Goal: Information Seeking & Learning: Learn about a topic

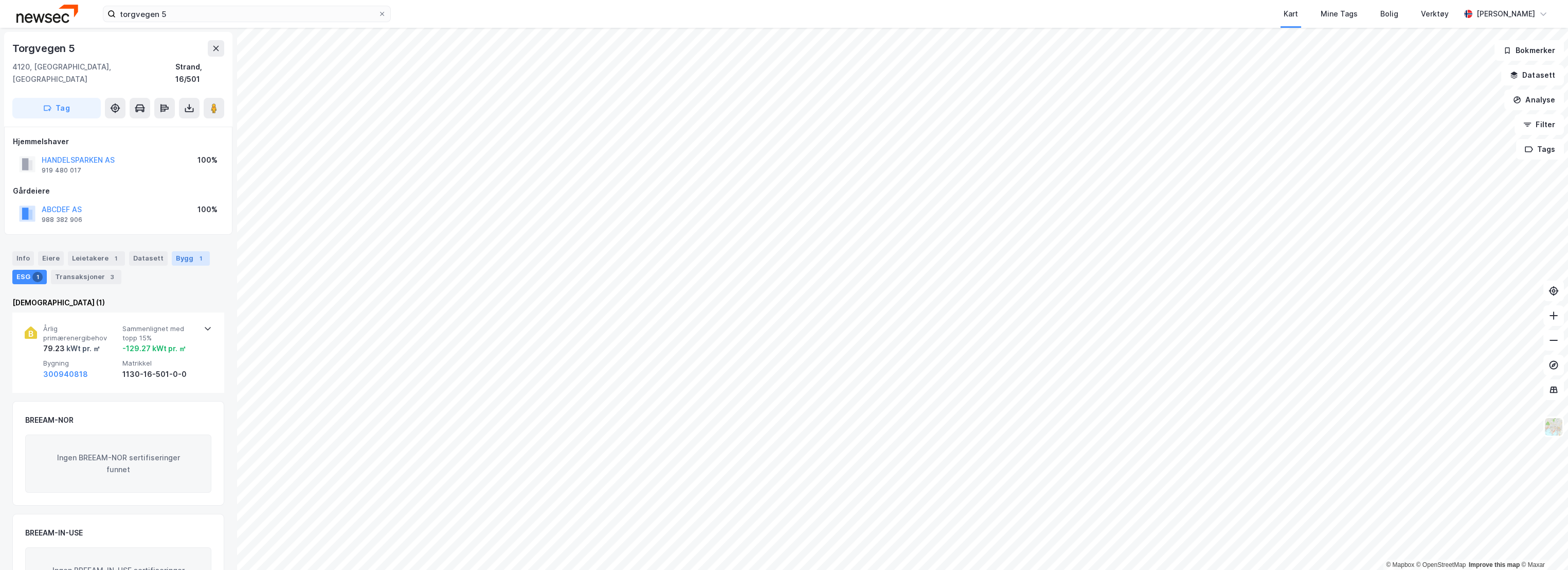
click at [186, 252] on div "Bygg 1" at bounding box center [191, 259] width 38 height 14
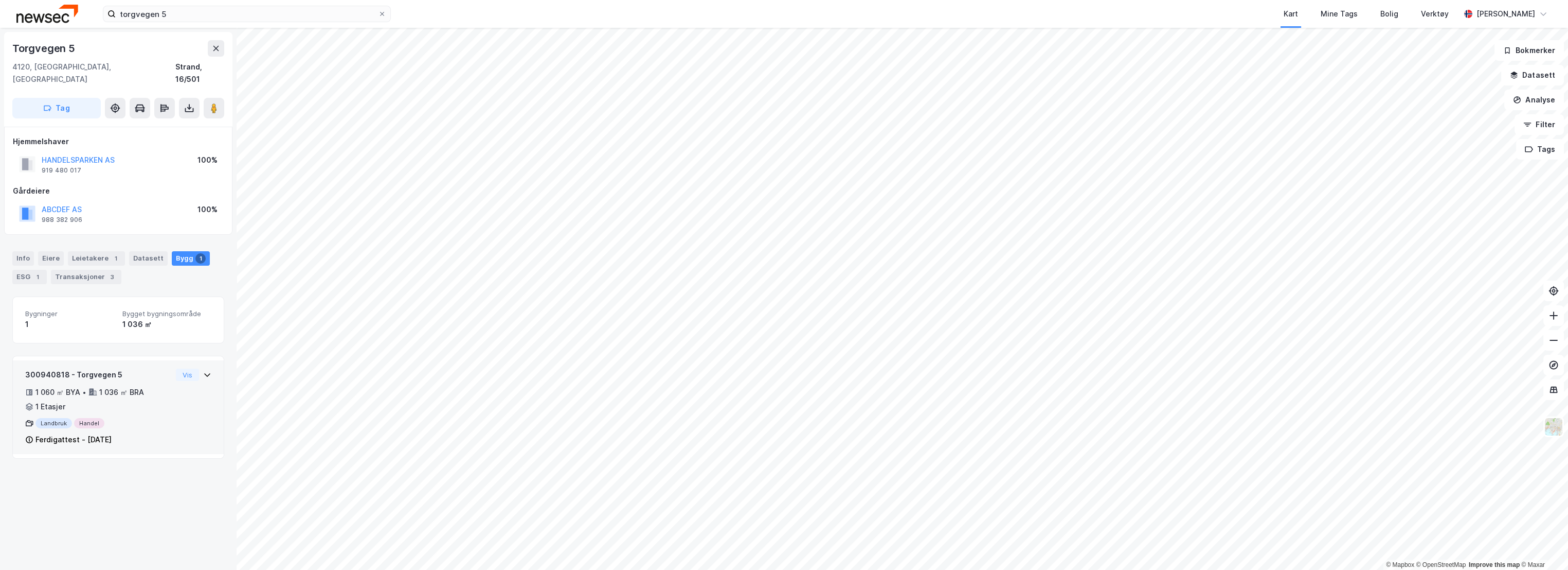
click at [108, 372] on div "300940818 - Torgvegen 5 1 060 ㎡ BYA • 1 036 ㎡ BRA • 1 Etasjer Landbruk Handel F…" at bounding box center [98, 407] width 146 height 78
click at [114, 368] on div "300940818 - Torgvegen 5" at bounding box center [98, 375] width 146 height 12
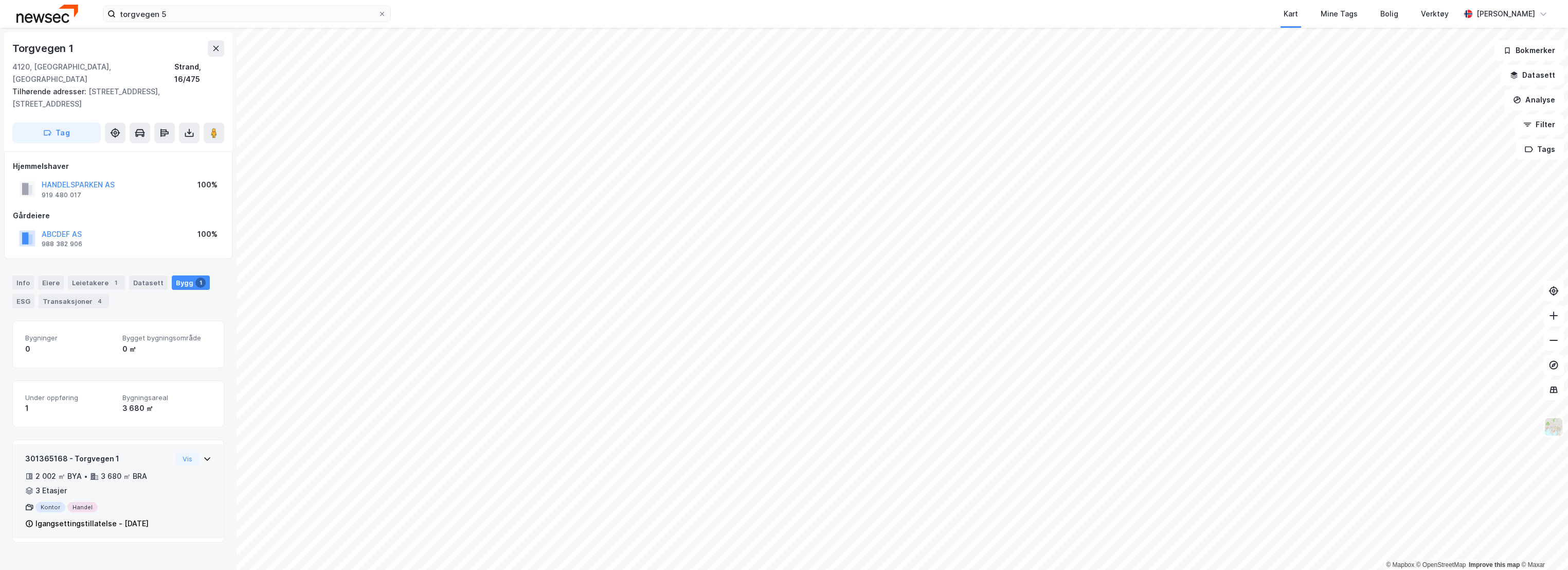
click at [127, 452] on div "301365168 - Torgvegen 1" at bounding box center [98, 458] width 146 height 12
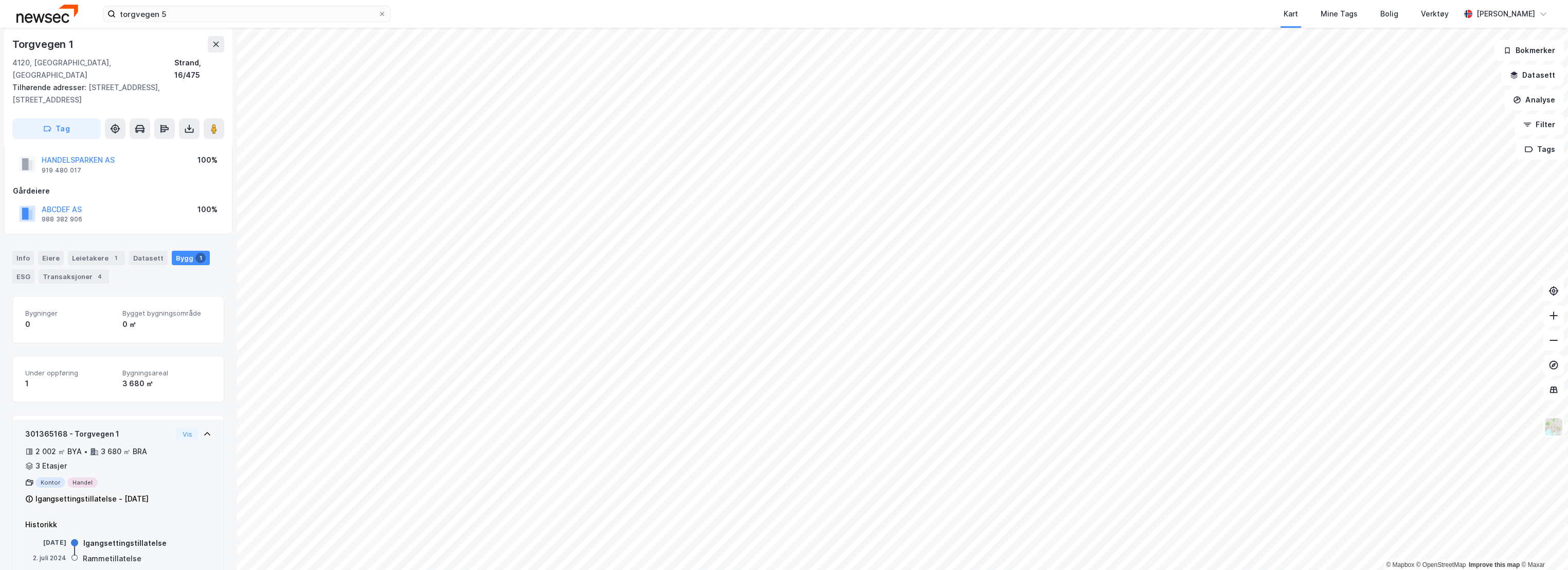
scroll to position [36, 0]
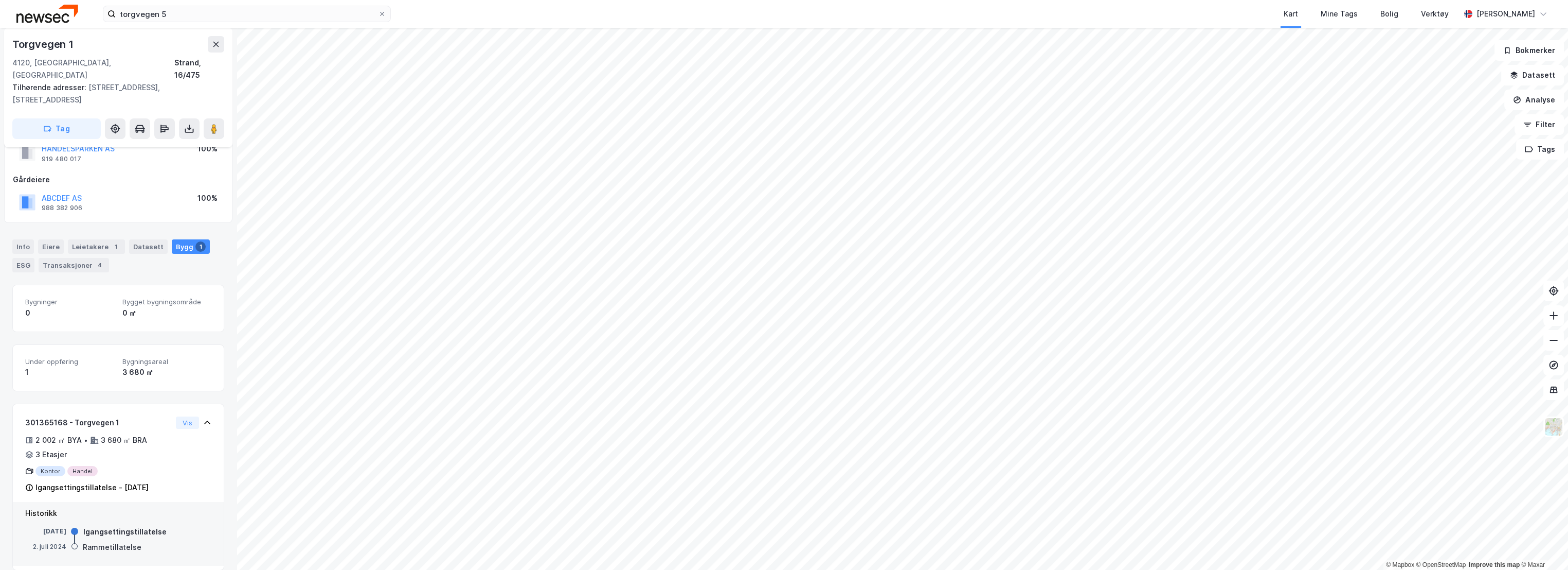
click at [29, 11] on img at bounding box center [46, 13] width 62 height 18
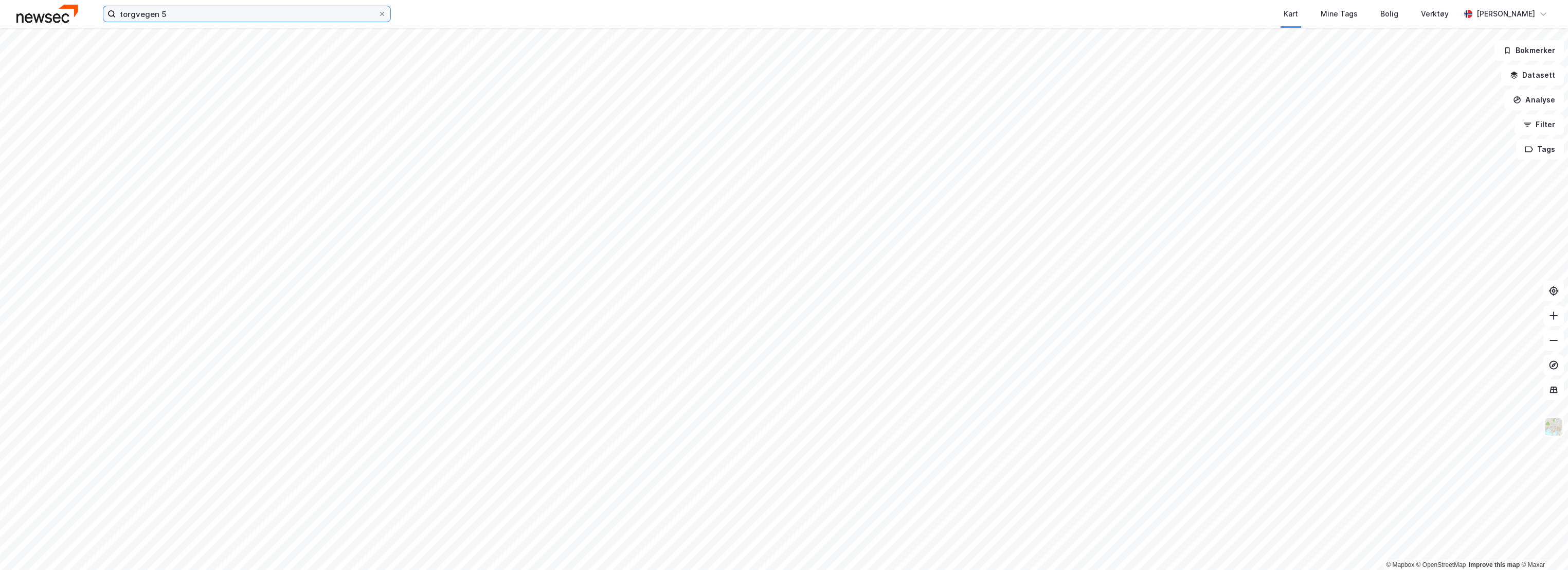
click at [197, 14] on input "torgvegen 5" at bounding box center [247, 13] width 262 height 15
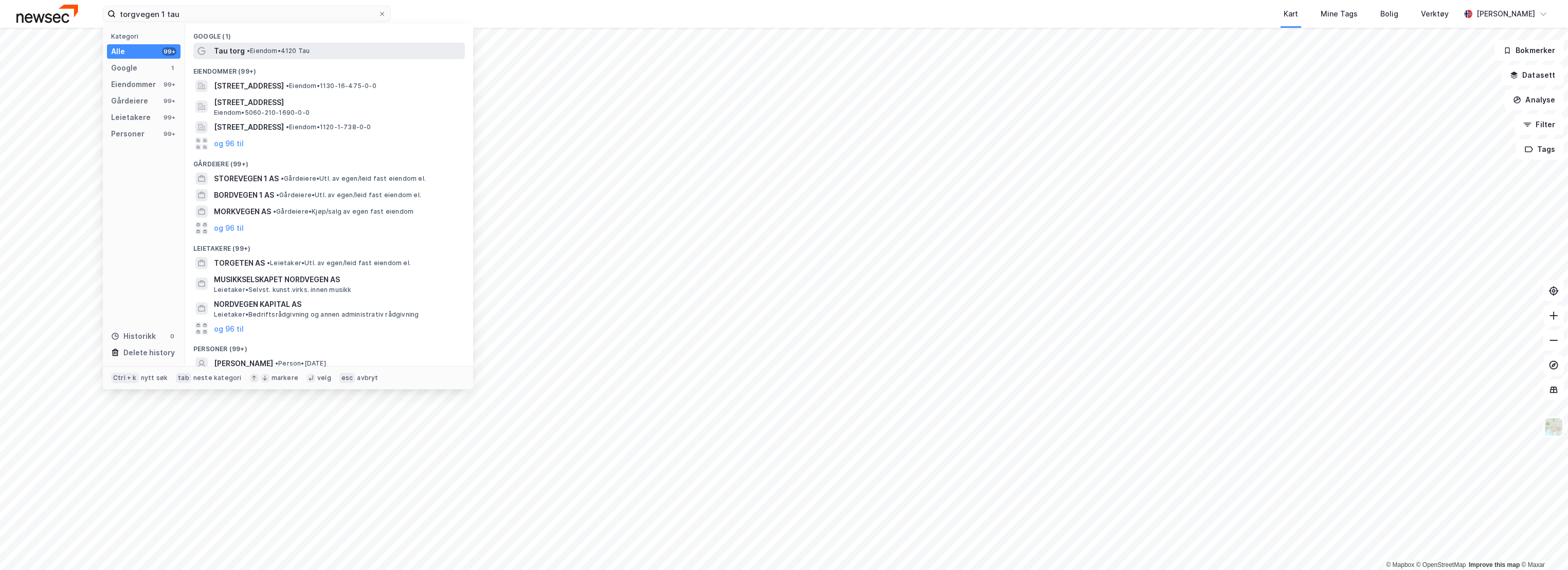
click at [293, 51] on span "• Eiendom • 4120 Tau" at bounding box center [278, 51] width 62 height 8
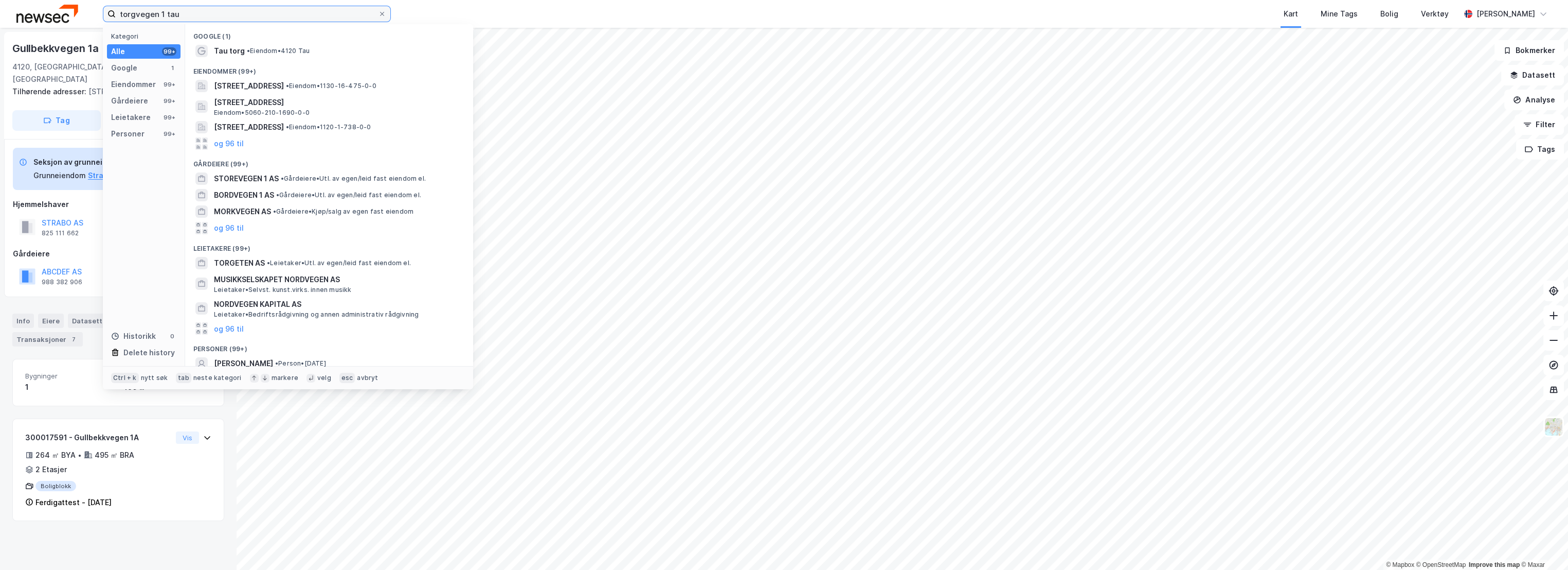
click at [202, 16] on input "torgvegen 1 tau" at bounding box center [247, 13] width 262 height 15
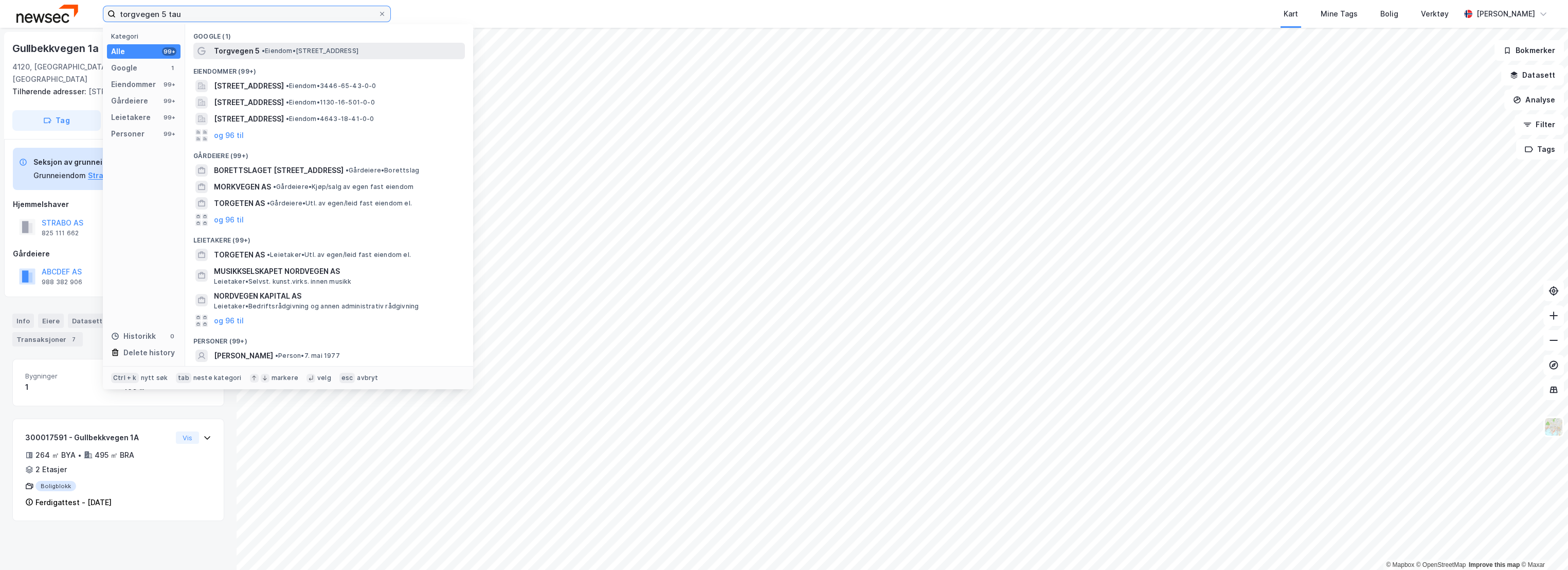
type input "torgvegen 5 tau"
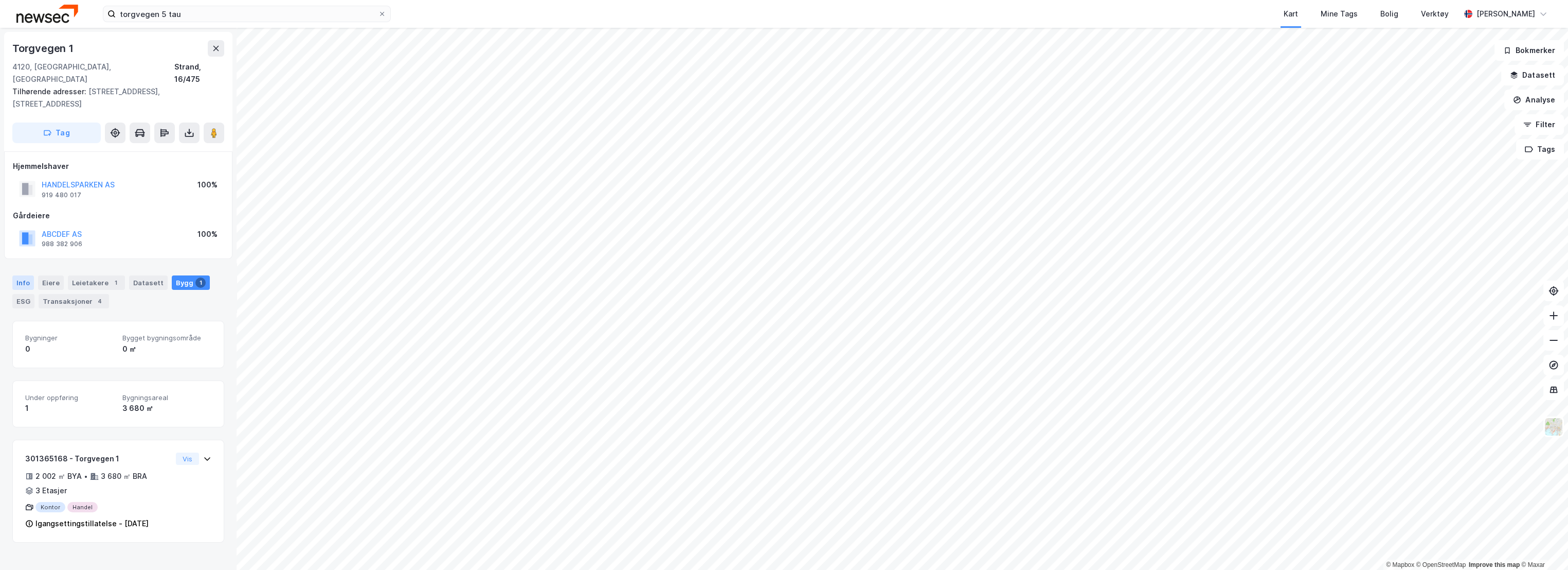
click at [22, 276] on div "Info" at bounding box center [23, 283] width 21 height 14
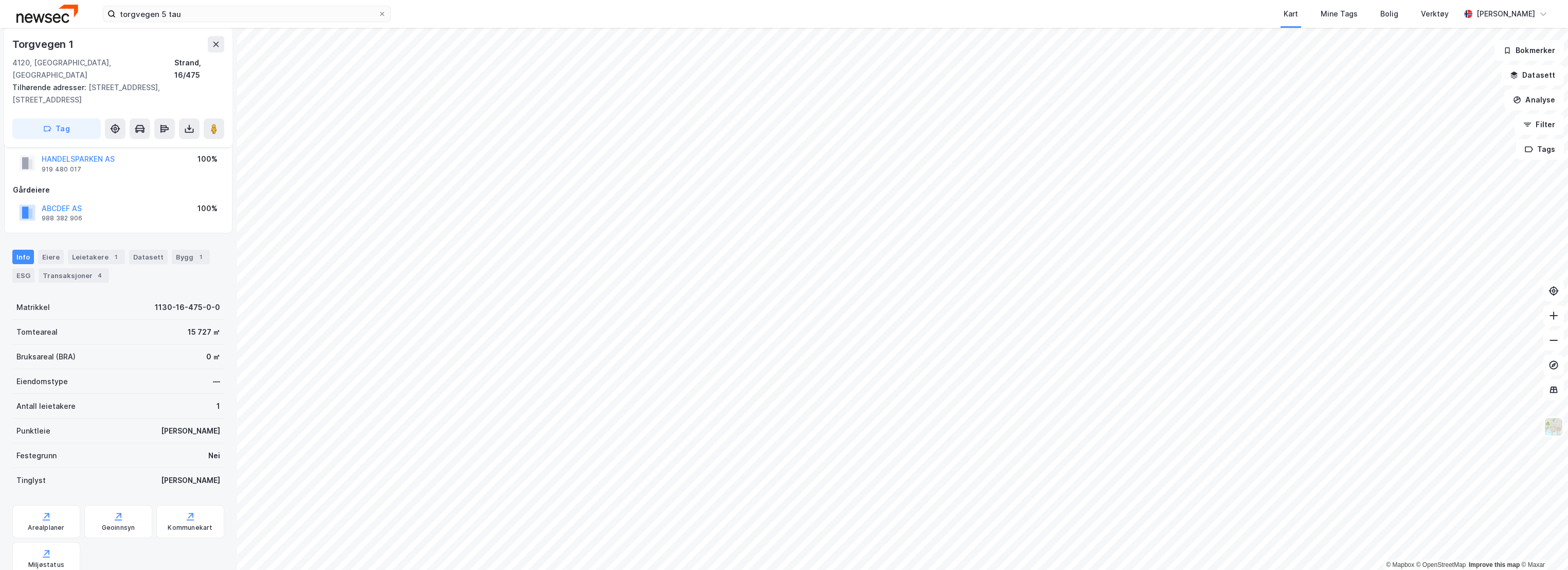
scroll to position [39, 0]
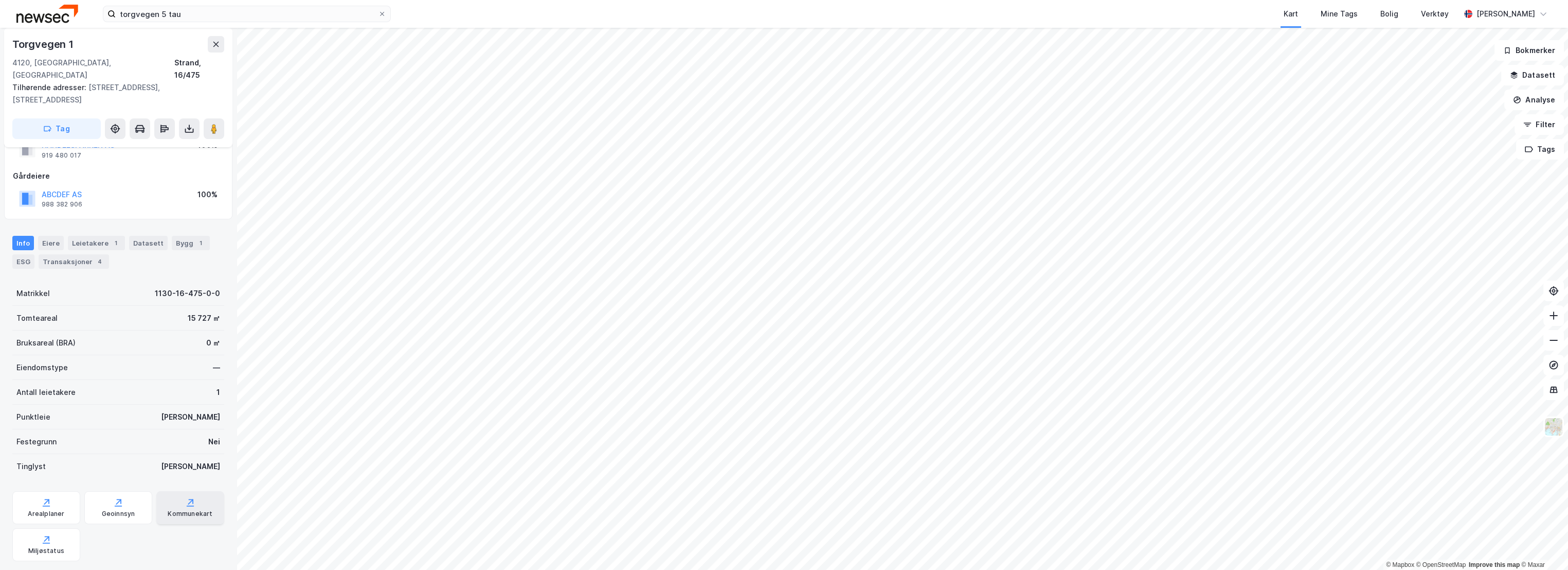
click at [189, 509] on div "Kommunekart" at bounding box center [190, 513] width 45 height 8
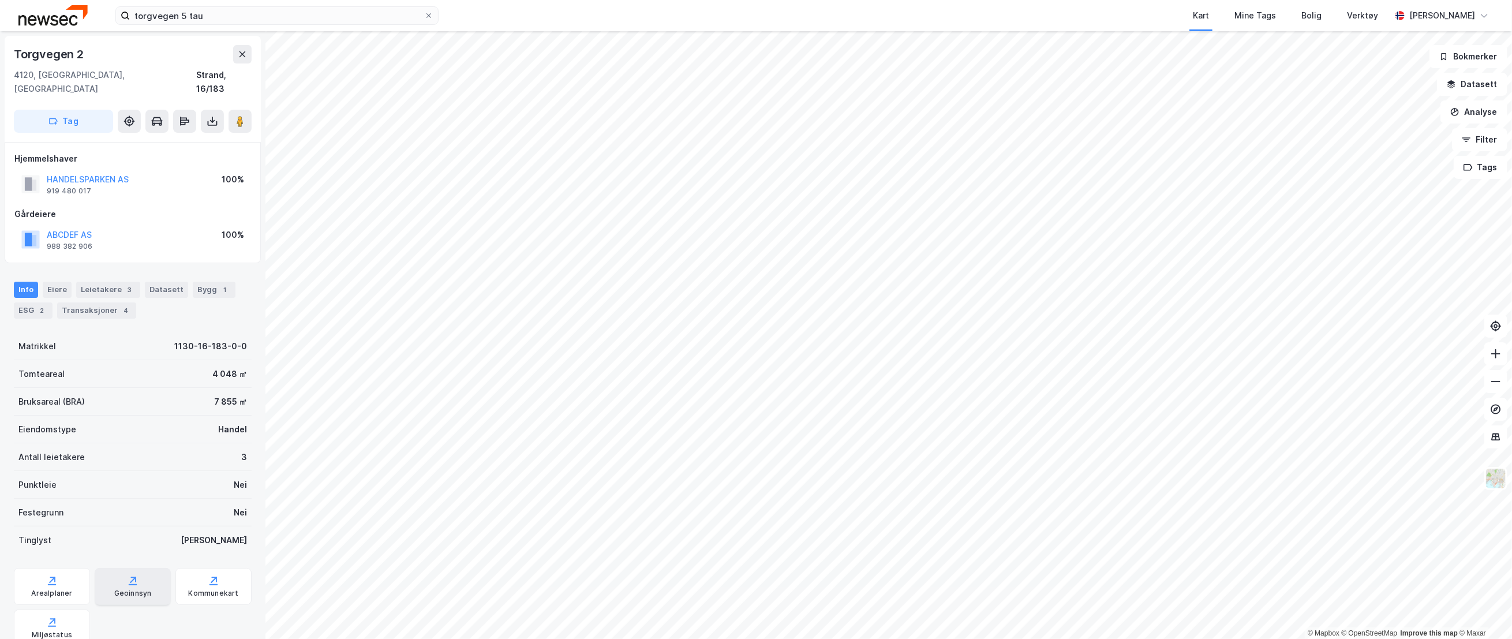
click at [111, 568] on div "Geoinnsyn" at bounding box center [133, 586] width 76 height 37
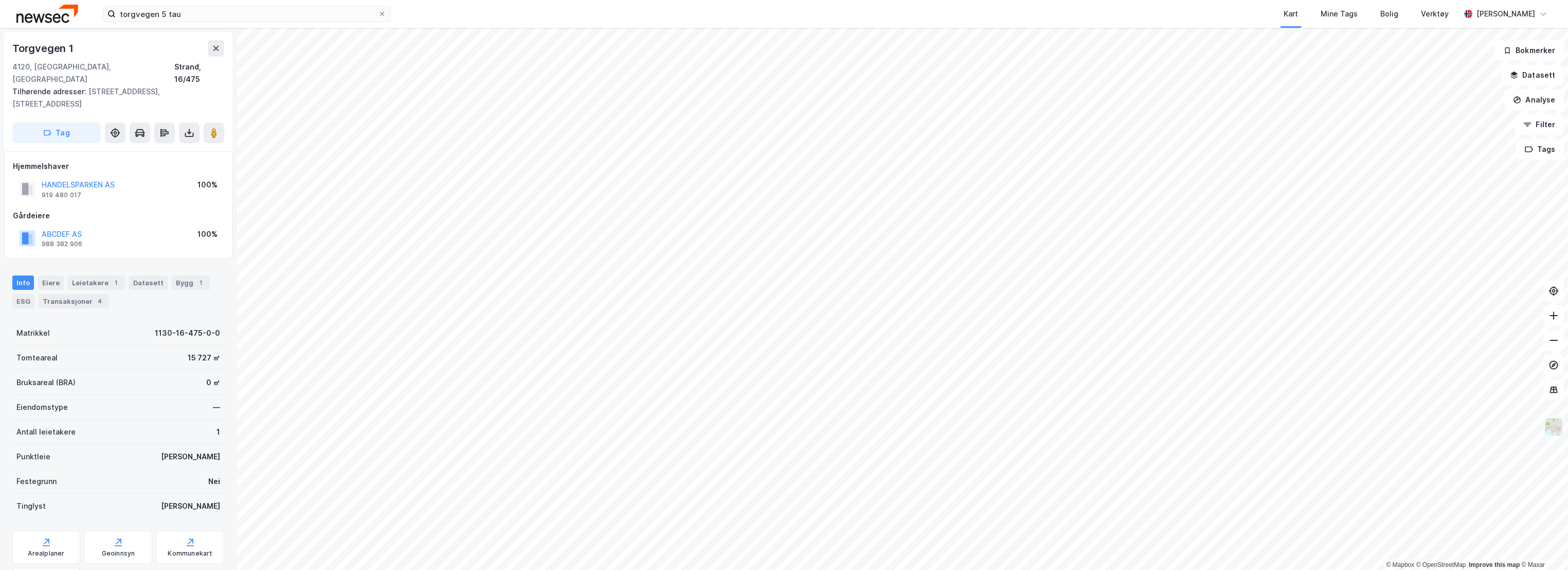
click at [1554, 425] on img at bounding box center [1554, 426] width 20 height 20
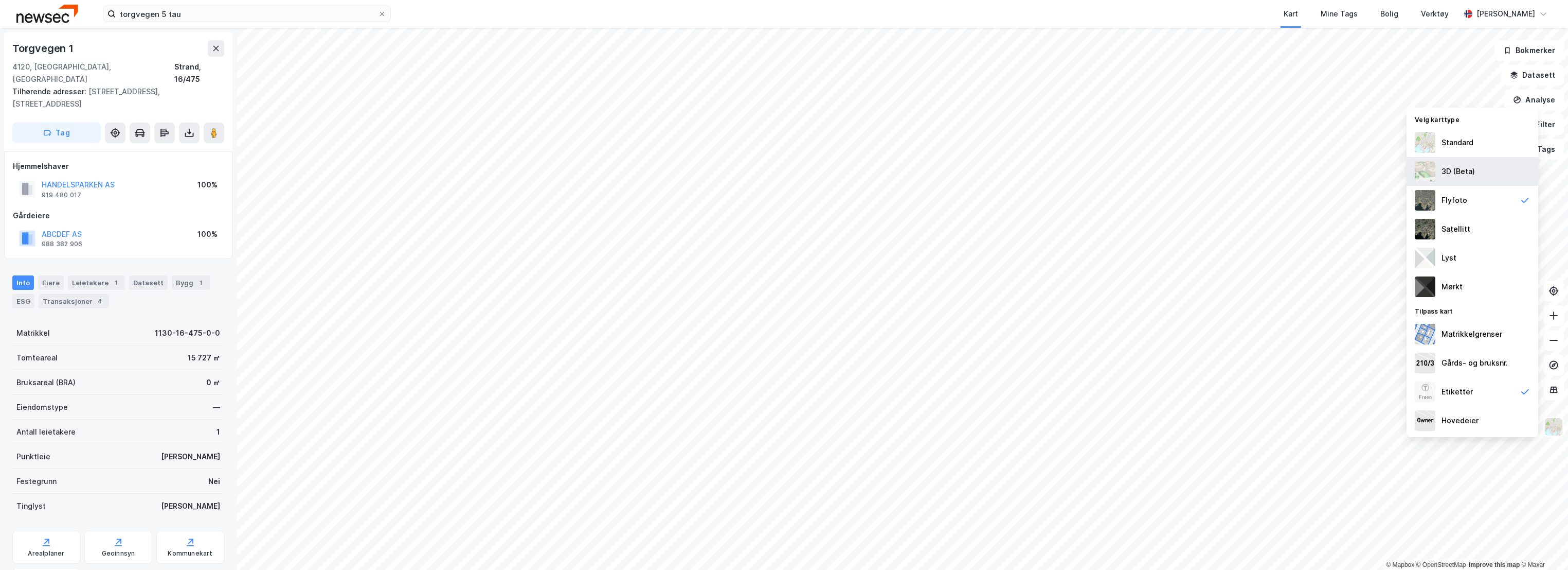
click at [1467, 172] on div "3D (Beta)" at bounding box center [1458, 171] width 34 height 12
click at [1550, 427] on img at bounding box center [1554, 426] width 20 height 20
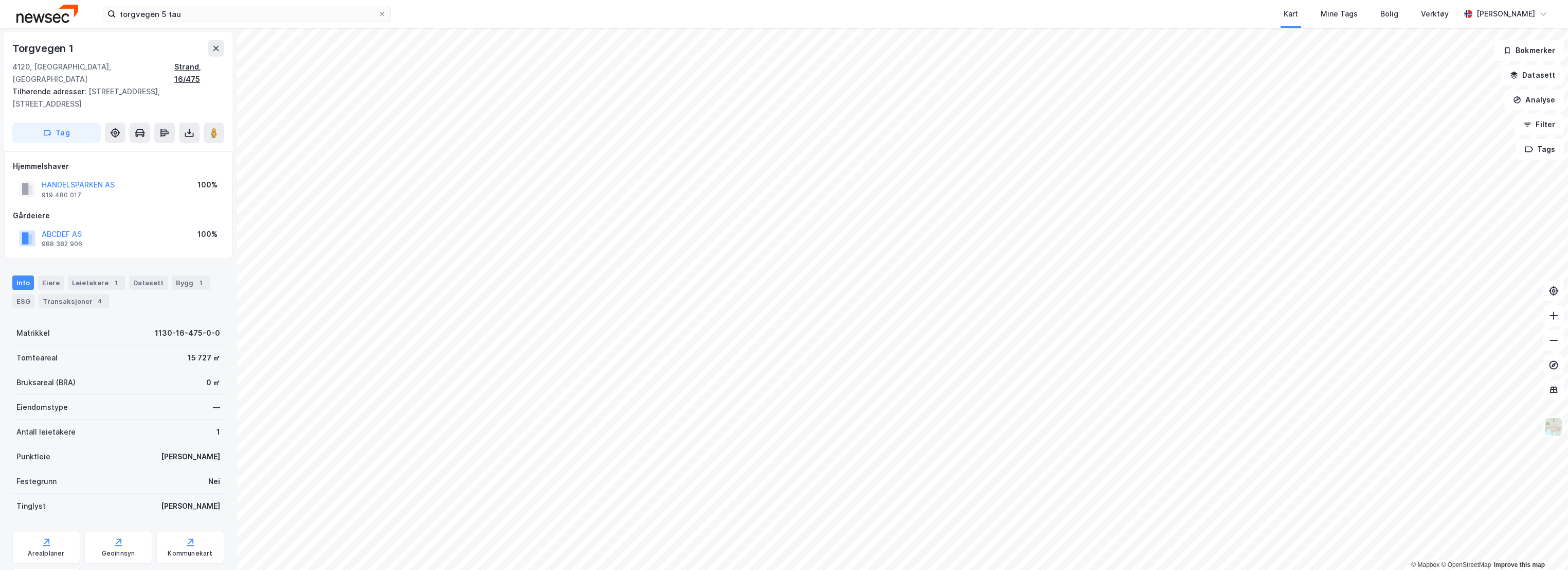
click at [192, 68] on div "Strand, 16/475" at bounding box center [200, 73] width 50 height 25
drag, startPoint x: 82, startPoint y: 169, endPoint x: 41, endPoint y: 160, distance: 42.0
click at [41, 178] on div "HANDELSPARKEN AS 919 480 017" at bounding box center [66, 188] width 95 height 21
copy div "HANDELSPARKEN AS 919 480 017"
click at [1560, 425] on img at bounding box center [1554, 426] width 20 height 20
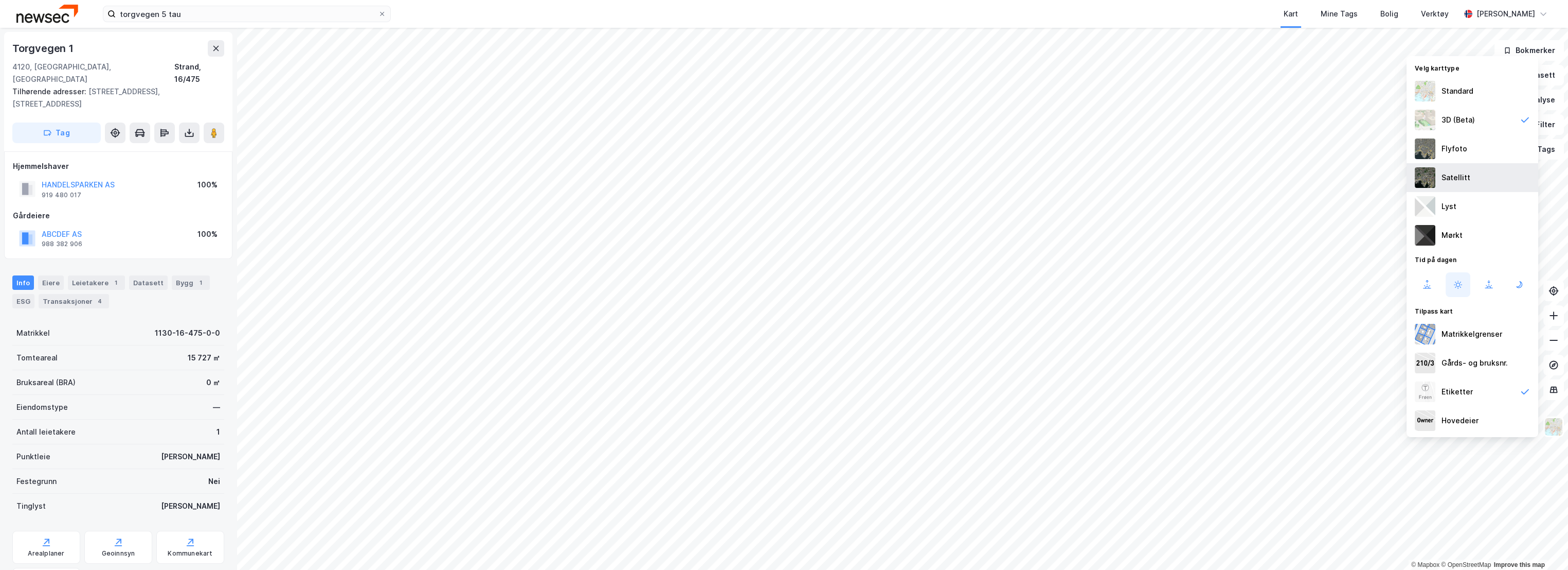
click at [1461, 169] on div "Satellitt" at bounding box center [1473, 178] width 132 height 29
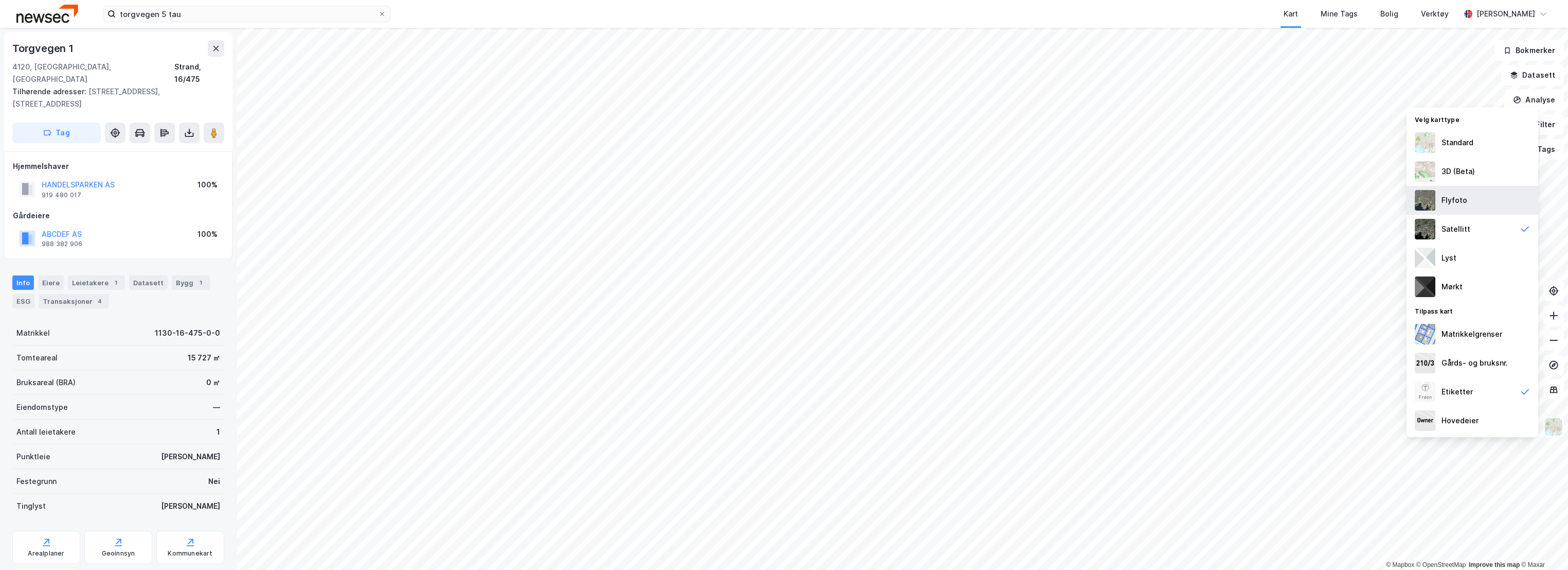
click at [1474, 194] on div "Flyfoto" at bounding box center [1473, 200] width 132 height 29
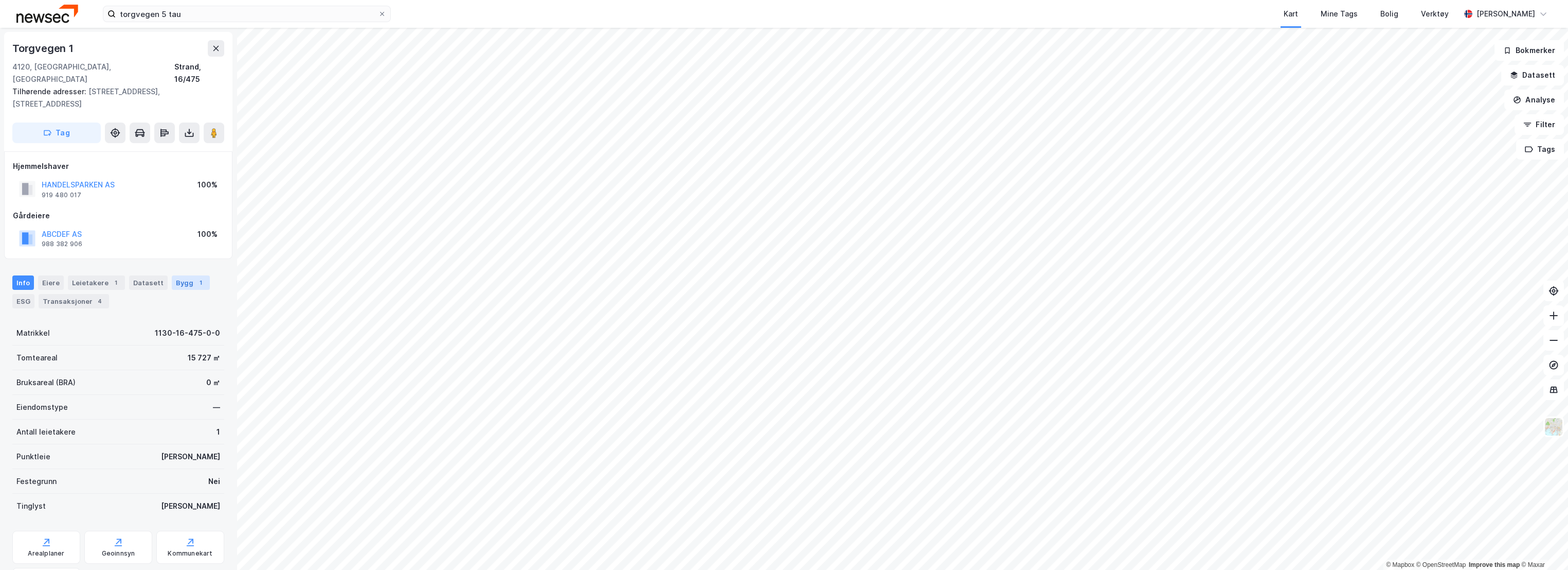
click at [175, 276] on div "Bygg 1" at bounding box center [191, 283] width 38 height 14
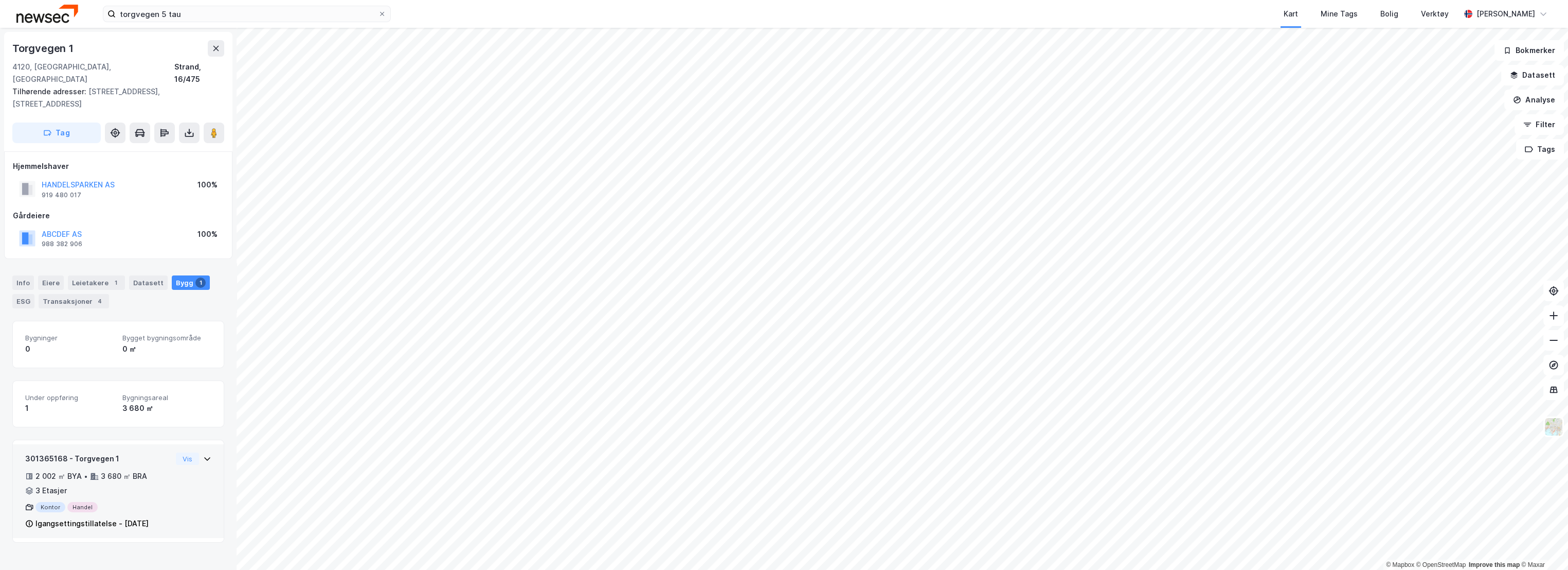
click at [111, 470] on div "3 680 ㎡ BRA" at bounding box center [124, 476] width 46 height 12
click at [176, 452] on button "Vis" at bounding box center [187, 458] width 23 height 12
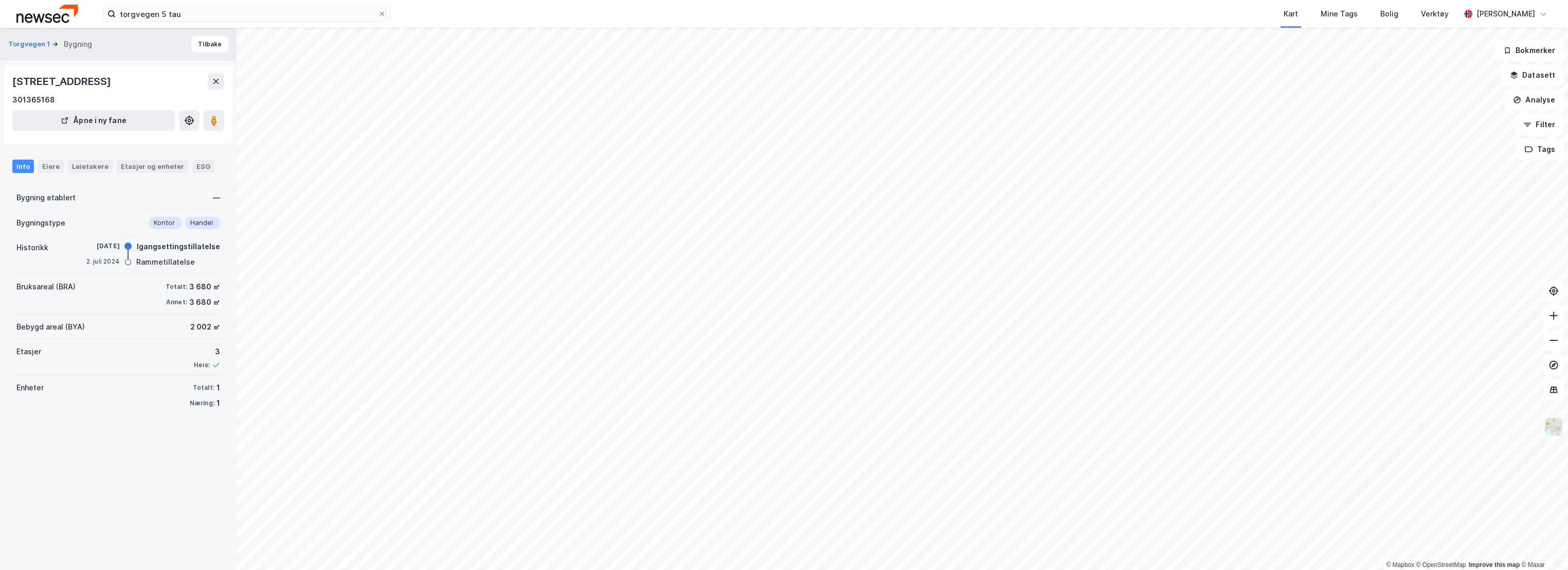
click at [1554, 427] on img at bounding box center [1554, 426] width 20 height 20
